Goal: Transaction & Acquisition: Purchase product/service

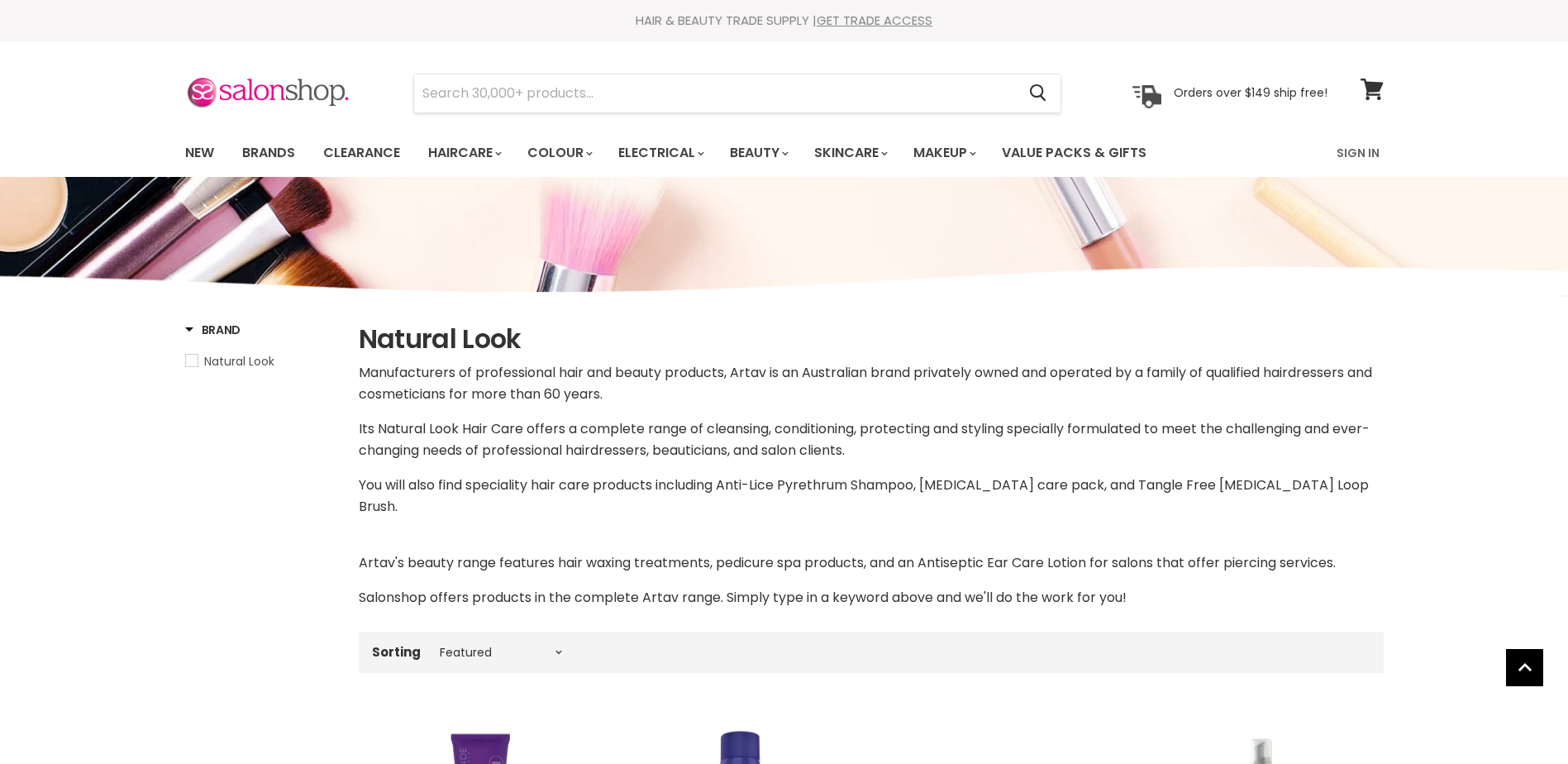
select select "manual"
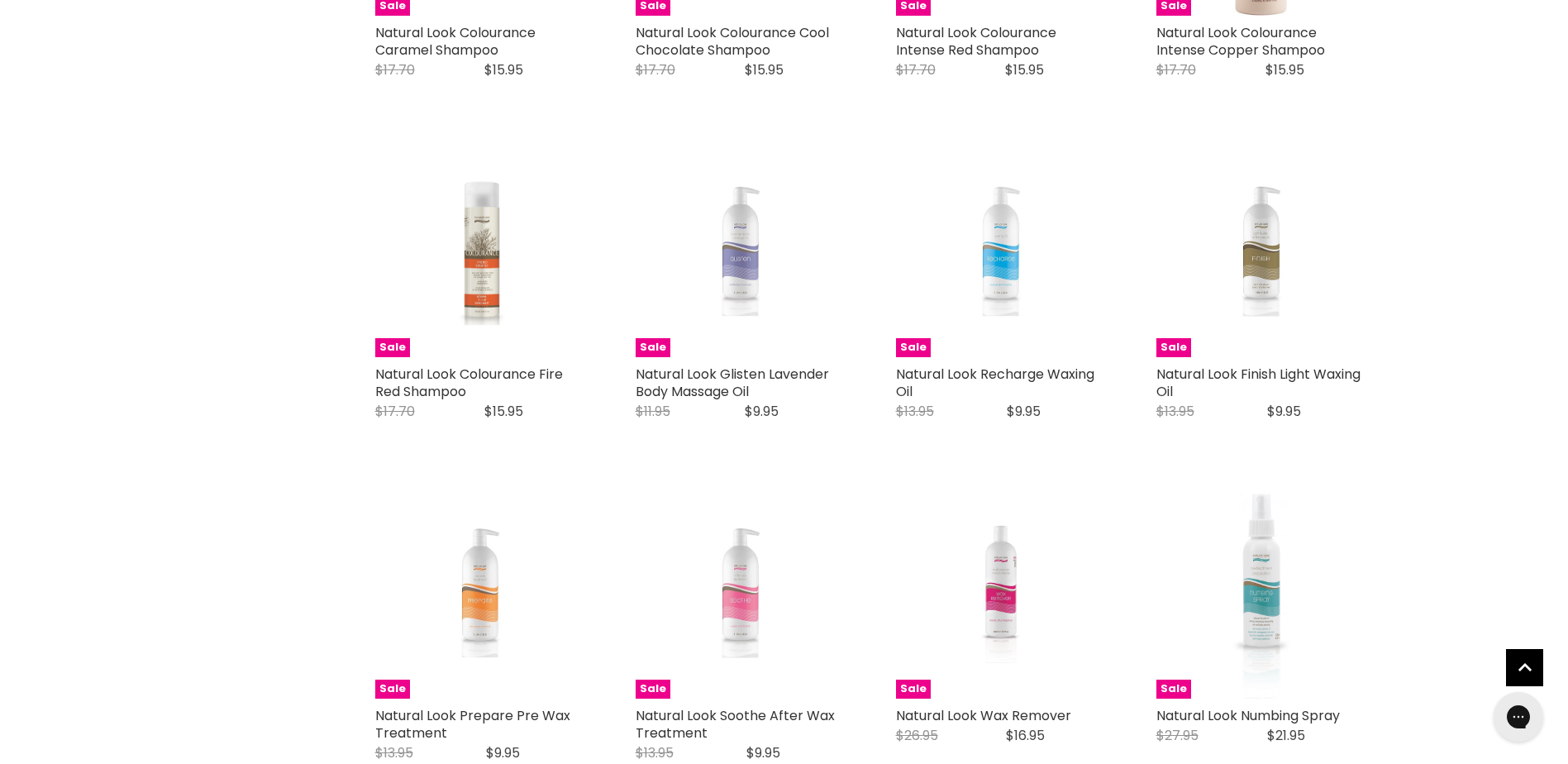
scroll to position [4077, 0]
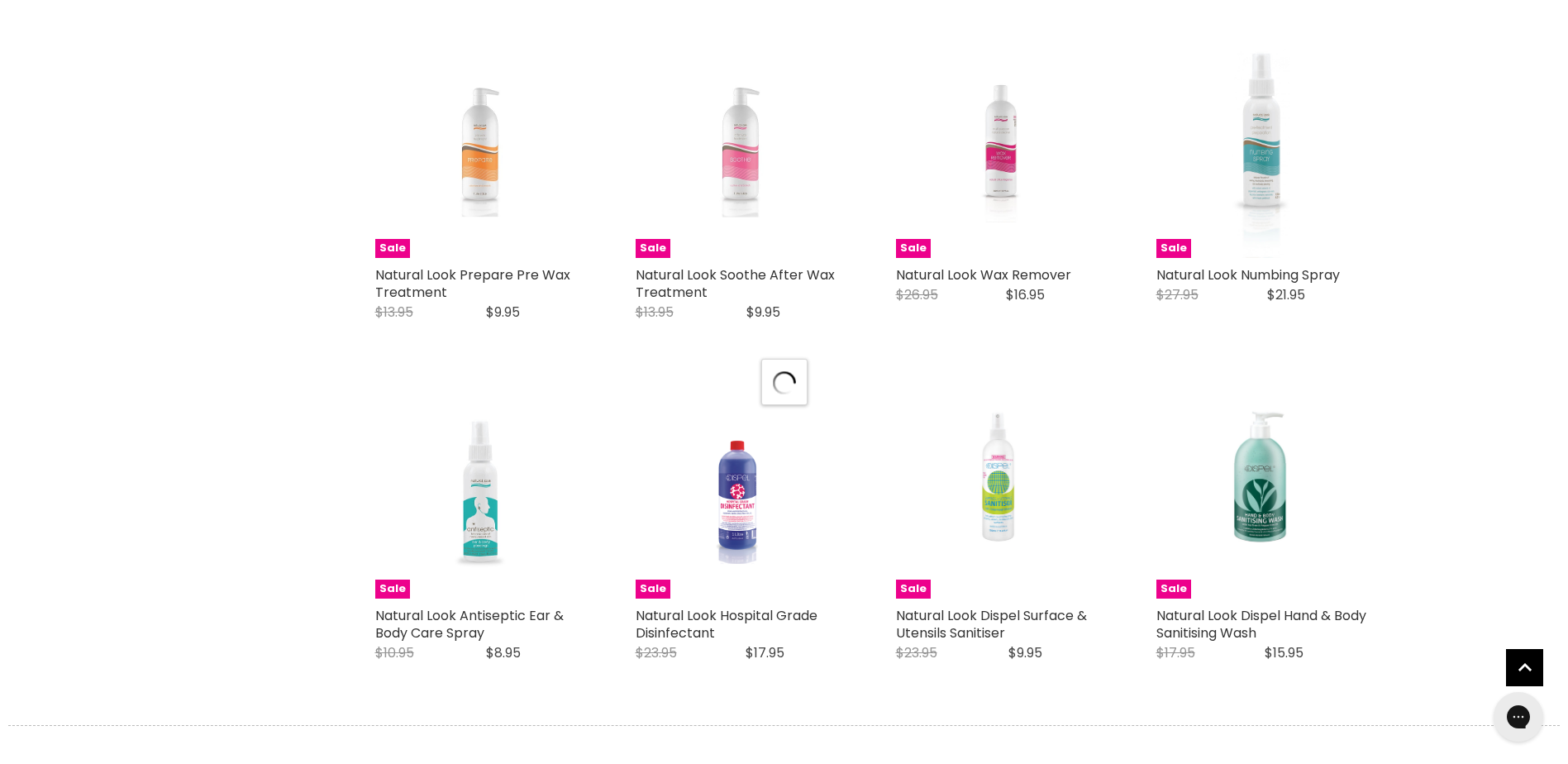
select select "manual"
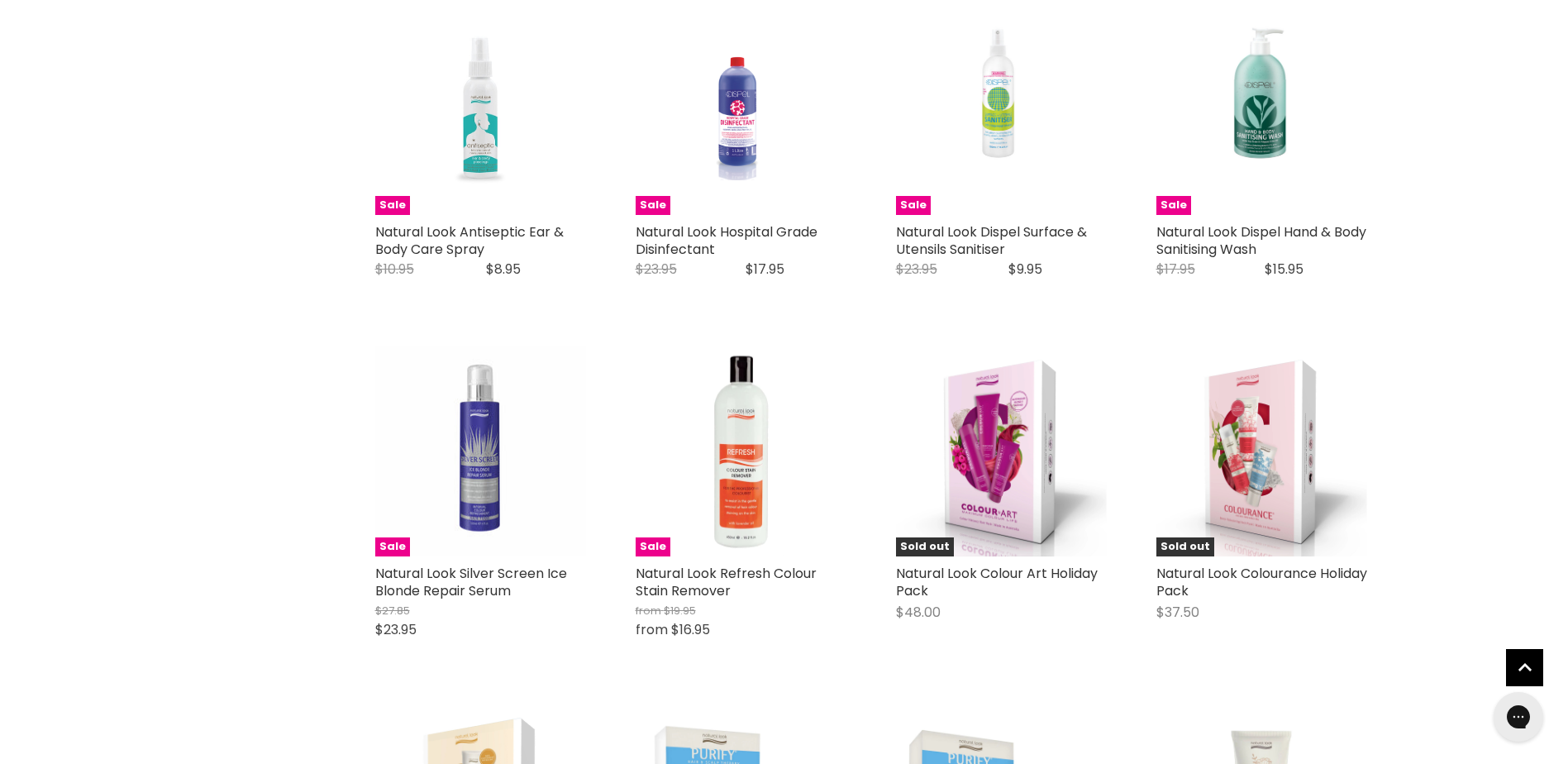
scroll to position [4407, 0]
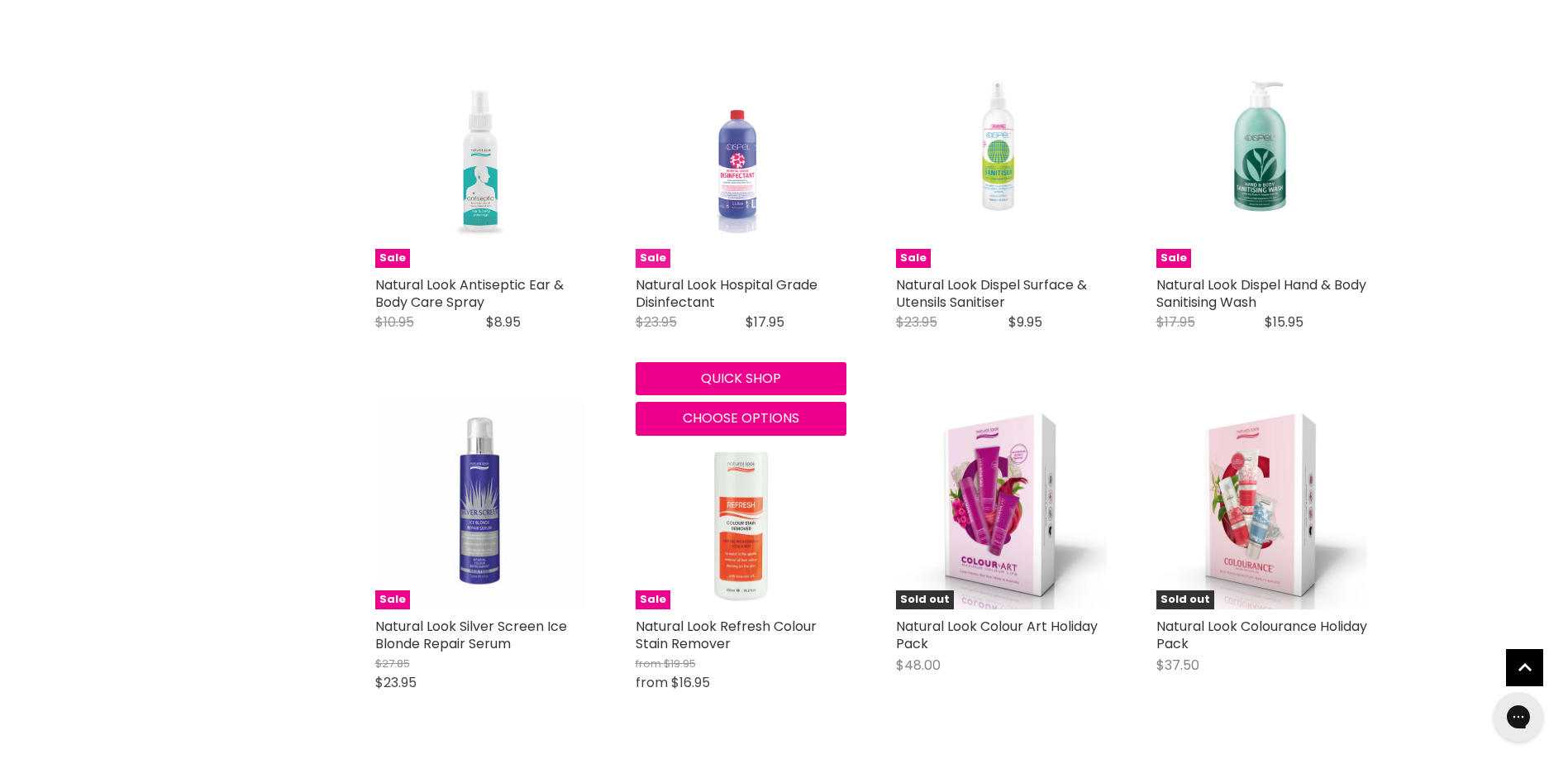
click at [736, 148] on img "Main content" at bounding box center [740, 162] width 140 height 211
